Goal: Communication & Community: Answer question/provide support

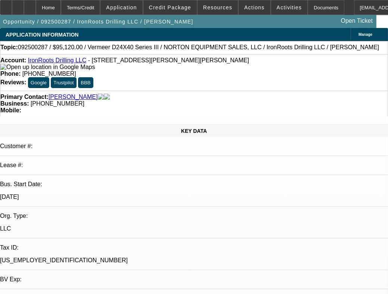
select select "0.2"
select select "2"
select select "0"
select select "0.2"
select select "2"
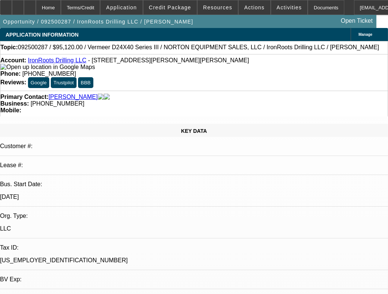
select select "0"
select select "0.2"
select select "2"
select select "0"
select select "0.15"
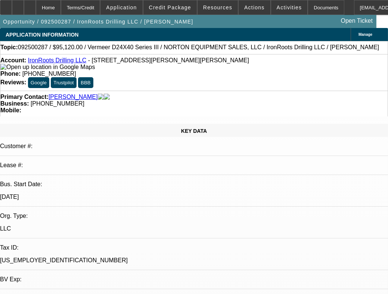
select select "2"
select select "0"
select select "1"
select select "2"
select select "6"
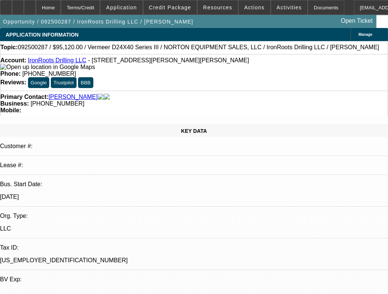
select select "1"
select select "2"
select select "6"
select select "1"
select select "2"
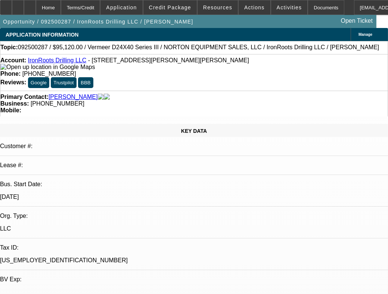
select select "6"
select select "1"
select select "2"
select select "6"
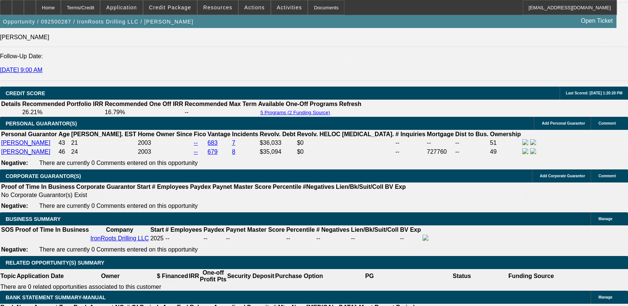
scroll to position [998, 0]
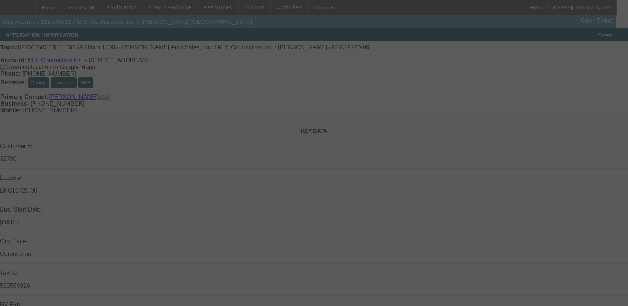
select select "0"
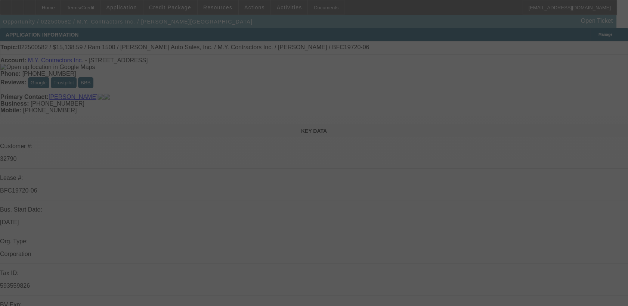
select select "0"
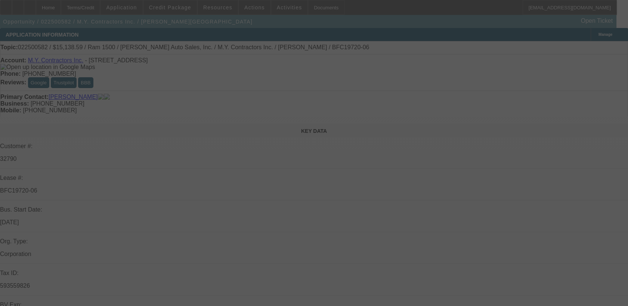
select select "0"
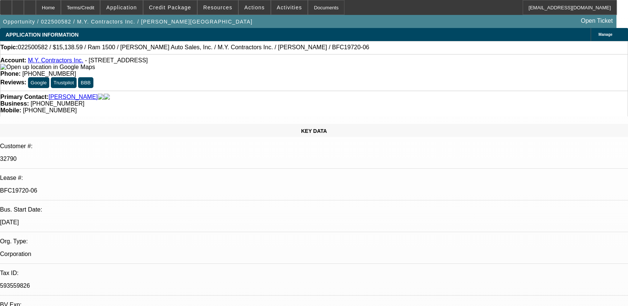
select select "1"
select select "3"
select select "6"
select select "1"
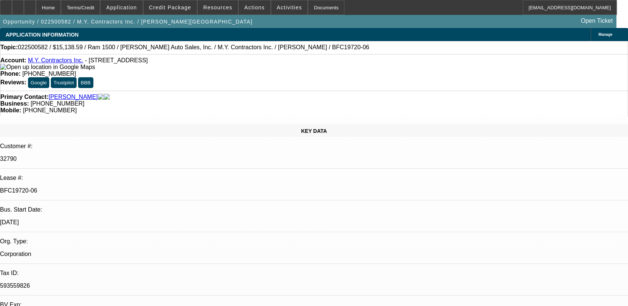
select select "6"
select select "1"
select select "6"
select select "1"
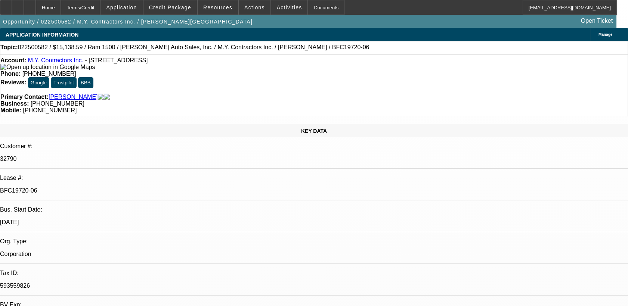
select select "1"
select select "6"
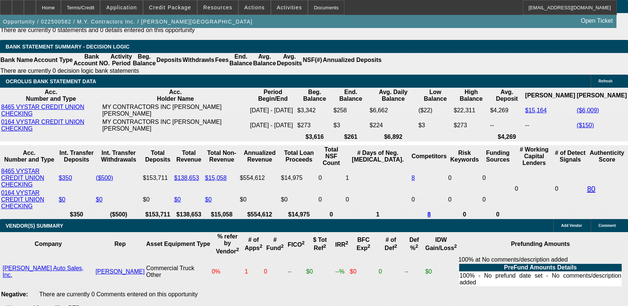
scroll to position [1593, 0]
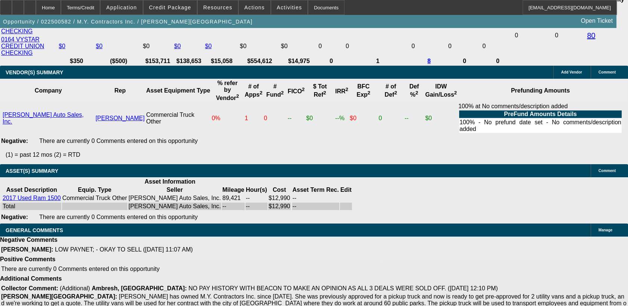
scroll to position [0, 0]
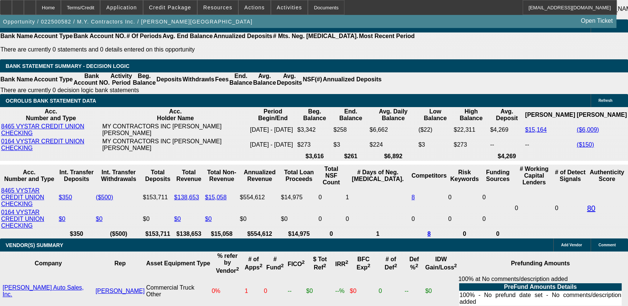
scroll to position [1574, 0]
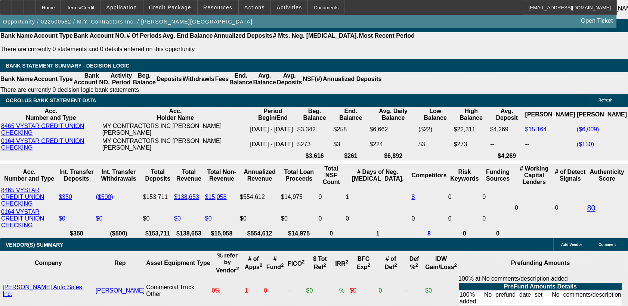
drag, startPoint x: 537, startPoint y: 232, endPoint x: 526, endPoint y: 136, distance: 96.2
click at [514, 168] on span "Reply All" at bounding box center [522, 170] width 20 height 6
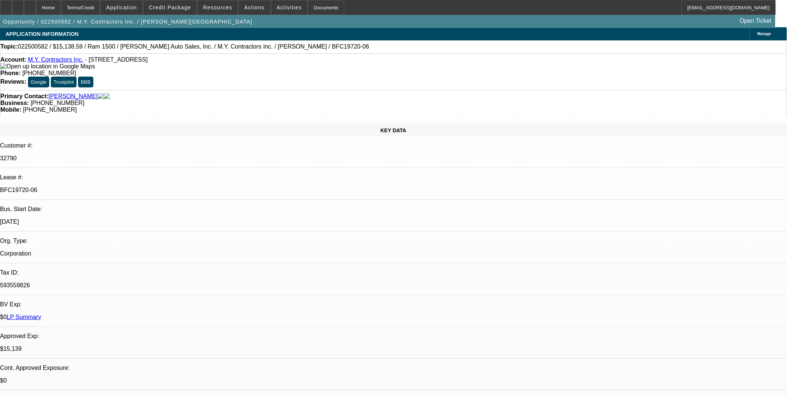
scroll to position [0, 0]
